Goal: Task Accomplishment & Management: Use online tool/utility

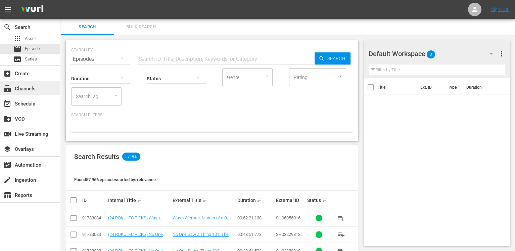
click at [36, 91] on div "subscriptions Channels" at bounding box center [30, 87] width 60 height 13
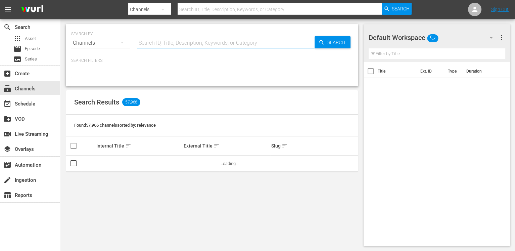
click at [179, 48] on input "text" at bounding box center [226, 43] width 178 height 16
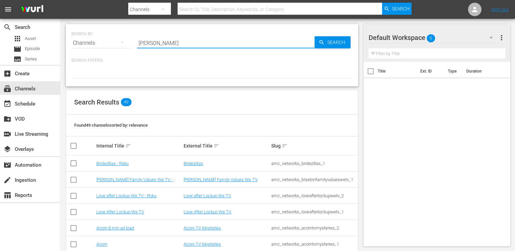
type input "braxtons"
click at [341, 43] on span "Search" at bounding box center [338, 42] width 26 height 12
type input "braxtons"
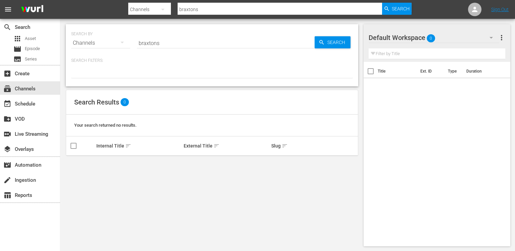
click at [176, 39] on input "braxtons" at bounding box center [226, 43] width 178 height 16
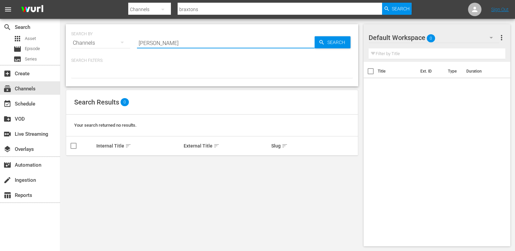
type input "[PERSON_NAME]"
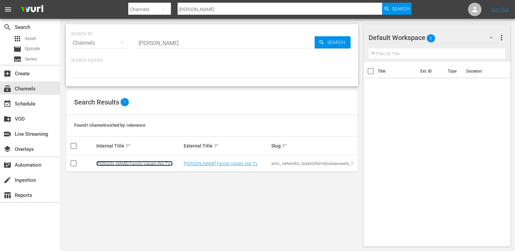
click at [159, 163] on link "[PERSON_NAME] Family Values We TV - Roku" at bounding box center [134, 166] width 76 height 10
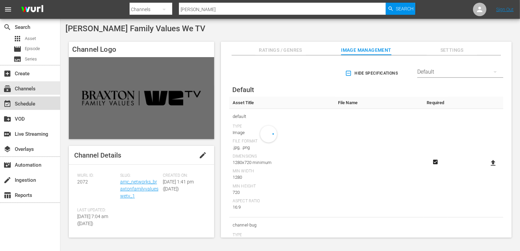
click at [44, 107] on div "event_available Schedule" at bounding box center [30, 102] width 60 height 13
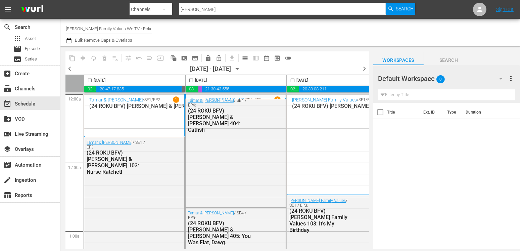
click at [241, 70] on icon "button" at bounding box center [237, 68] width 7 height 7
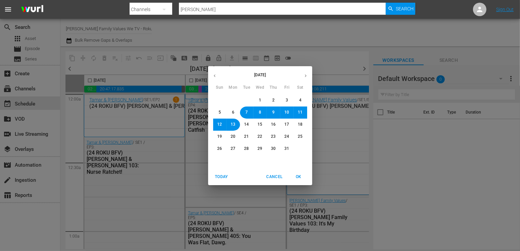
click at [288, 148] on span "31" at bounding box center [287, 149] width 5 height 6
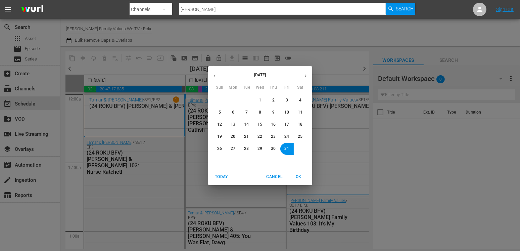
click at [299, 174] on span "OK" at bounding box center [299, 176] width 16 height 7
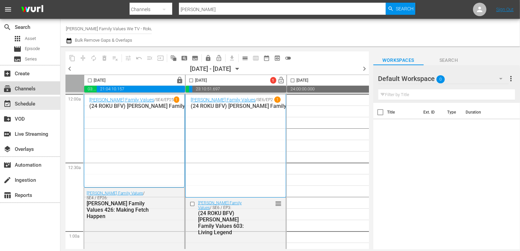
click at [21, 88] on div "subscriptions Channels" at bounding box center [19, 88] width 38 height 6
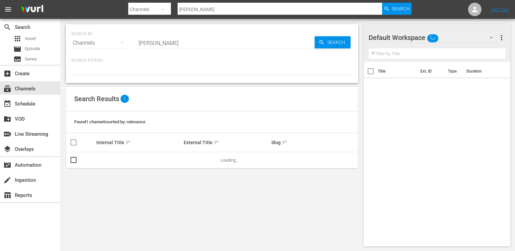
click at [198, 10] on input "[PERSON_NAME]" at bounding box center [280, 9] width 204 height 16
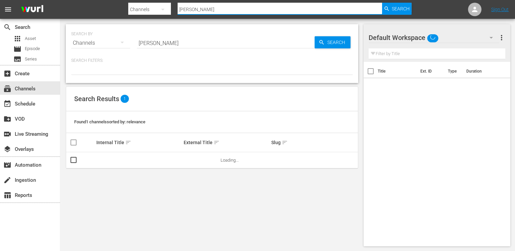
click at [198, 10] on input "[PERSON_NAME]" at bounding box center [280, 9] width 204 height 16
type input "h"
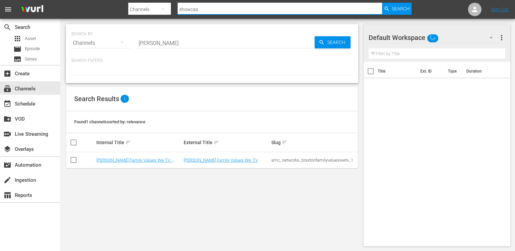
type input "showcase"
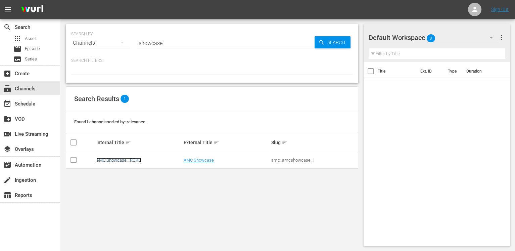
click at [129, 160] on link "AMC Showcase - ROKU" at bounding box center [118, 159] width 45 height 5
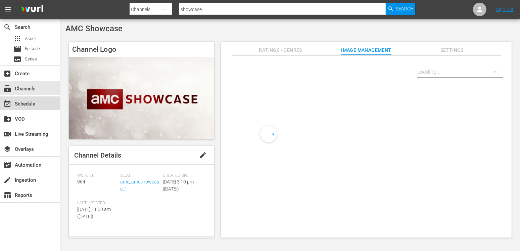
click at [19, 103] on div "event_available Schedule" at bounding box center [19, 103] width 38 height 6
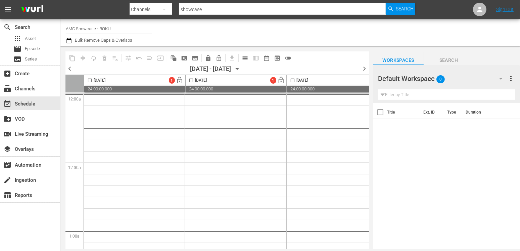
click at [69, 68] on span "chevron_left" at bounding box center [69, 68] width 8 height 8
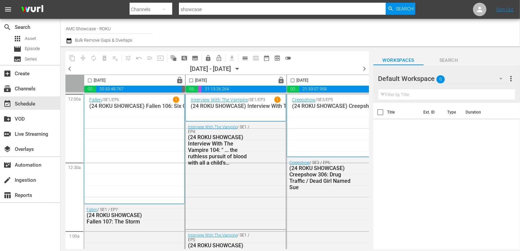
click at [365, 67] on span "chevron_right" at bounding box center [365, 68] width 8 height 8
